Goal: Information Seeking & Learning: Understand process/instructions

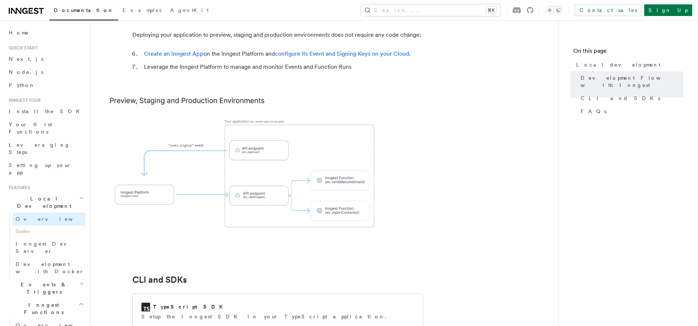
scroll to position [943, 0]
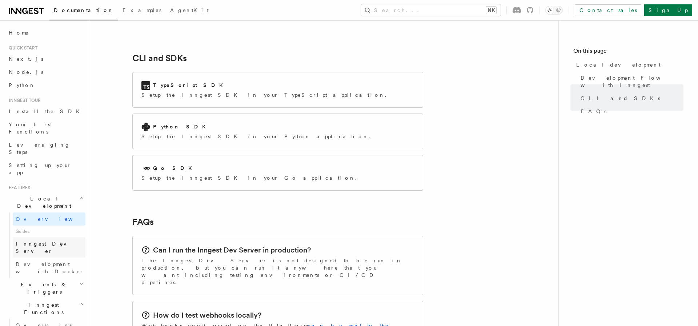
click at [37, 241] on span "Inngest Dev Server" at bounding box center [47, 247] width 62 height 13
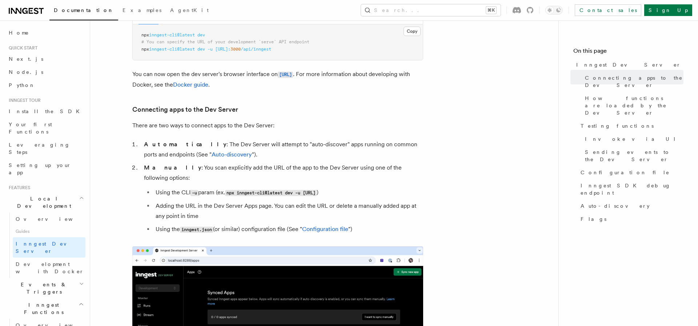
scroll to position [145, 0]
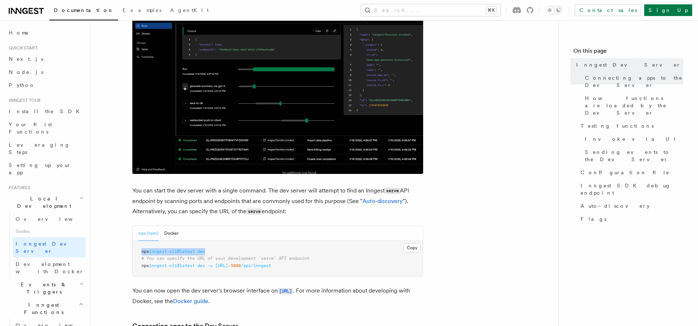
drag, startPoint x: 218, startPoint y: 252, endPoint x: 139, endPoint y: 253, distance: 79.3
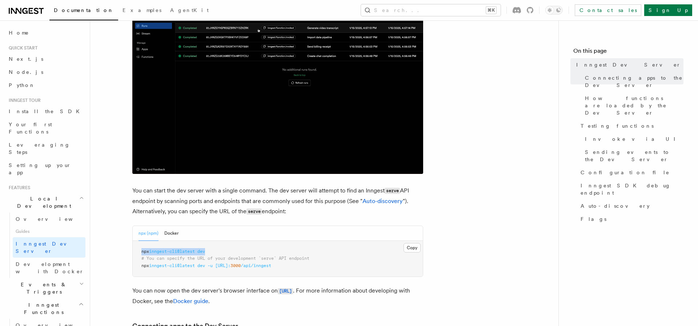
click at [139, 253] on pre "npx inngest-cli@latest dev # You can specify the URL of your development `serve…" at bounding box center [278, 259] width 290 height 36
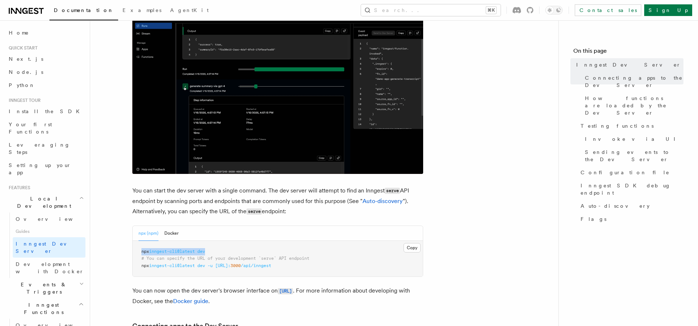
copy span "npx inngest-cli@latest dev"
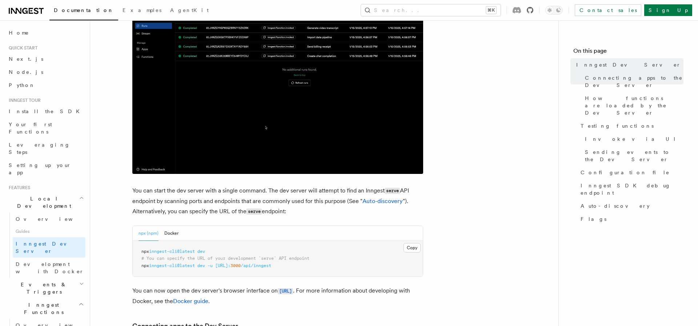
drag, startPoint x: 487, startPoint y: 200, endPoint x: 579, endPoint y: 7, distance: 213.6
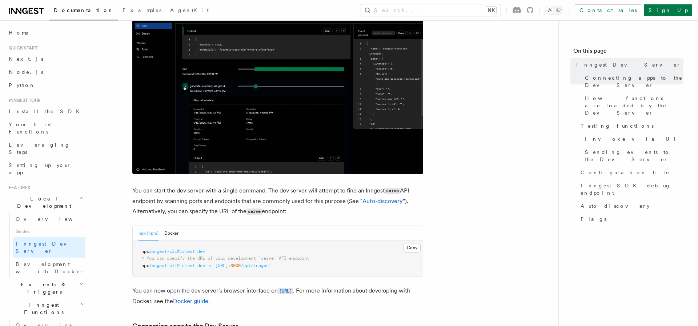
drag, startPoint x: 497, startPoint y: 145, endPoint x: 594, endPoint y: 16, distance: 161.8
